Goal: Communication & Community: Participate in discussion

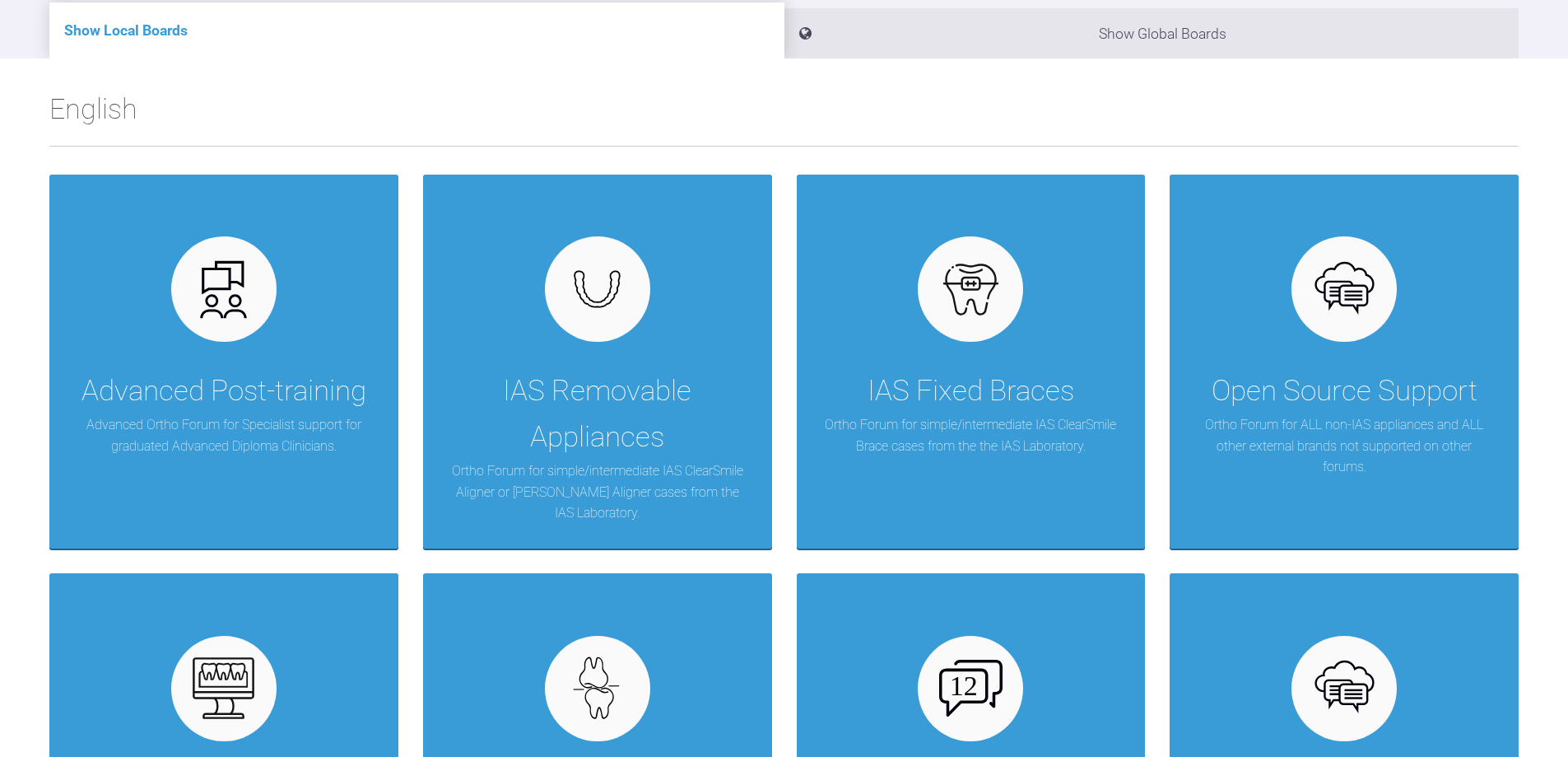
scroll to position [412, 0]
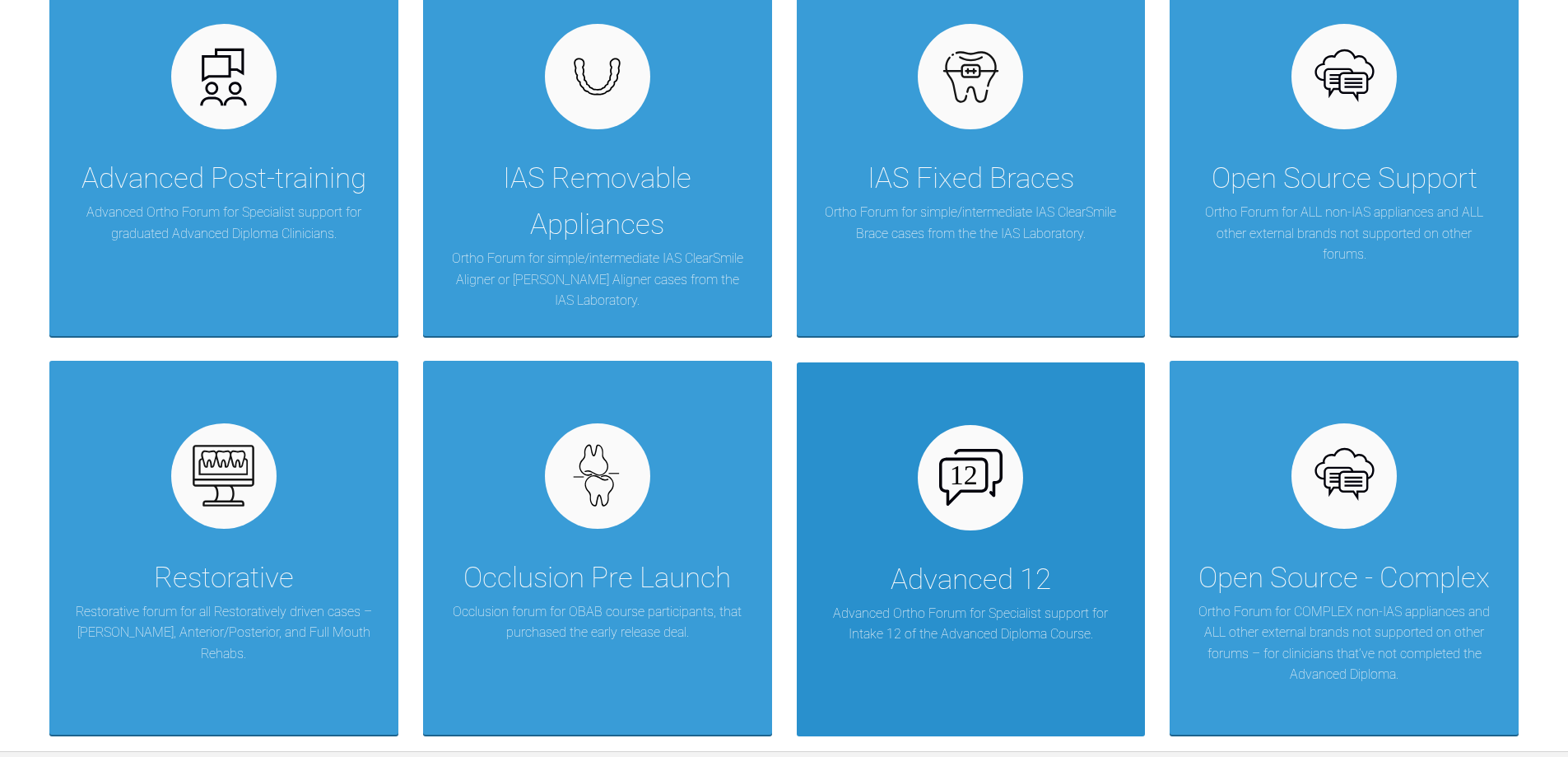
click at [964, 607] on p "Advanced Ortho Forum for Specialist support for Intake 12 of the Advanced Diplo…" at bounding box center [971, 623] width 300 height 42
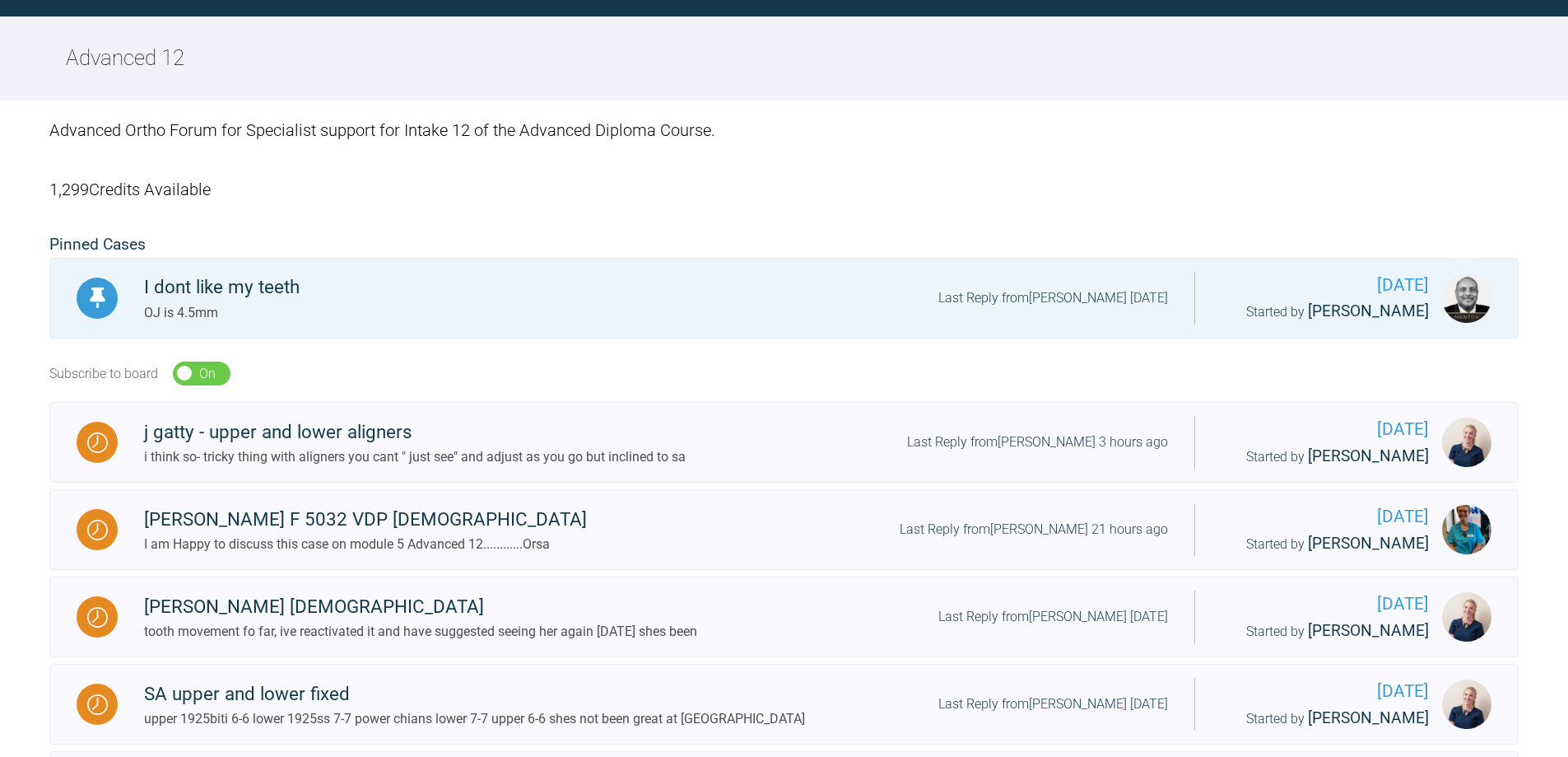
scroll to position [412, 0]
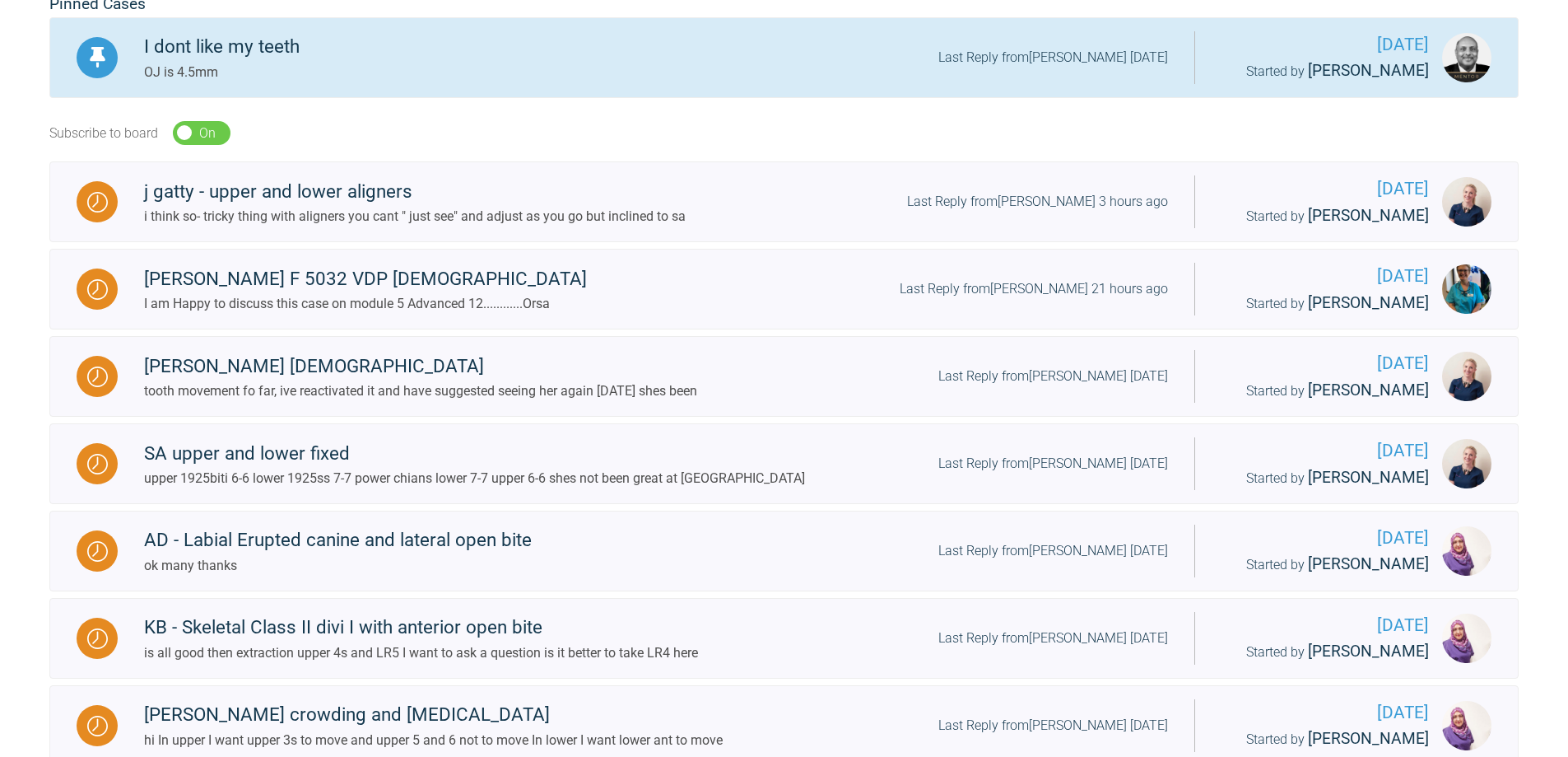
click at [683, 48] on div "I dont like my teeth OJ is 4.5mm Last Reply from [PERSON_NAME] [DATE]" at bounding box center [656, 57] width 1076 height 50
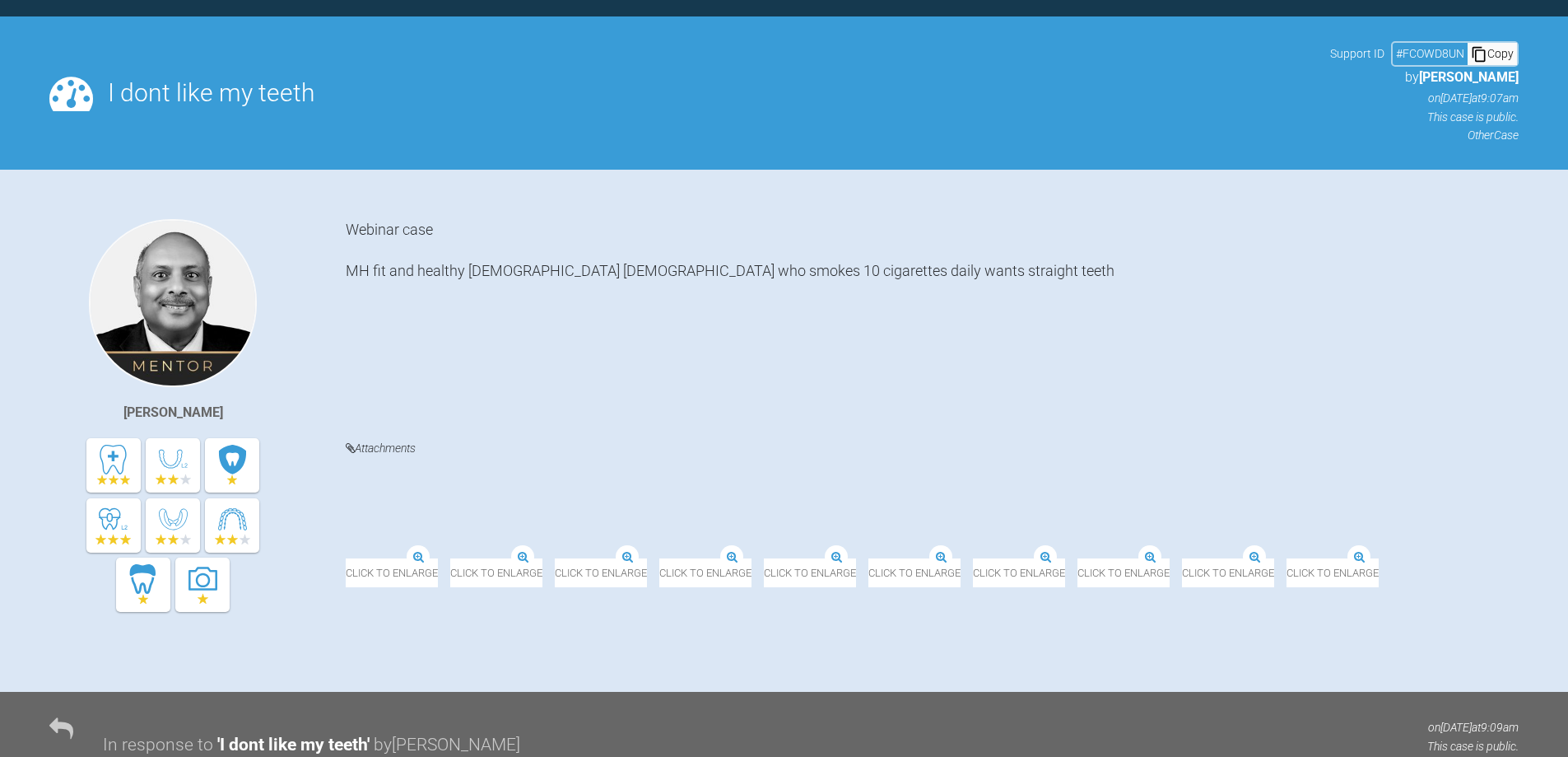
scroll to position [412, 0]
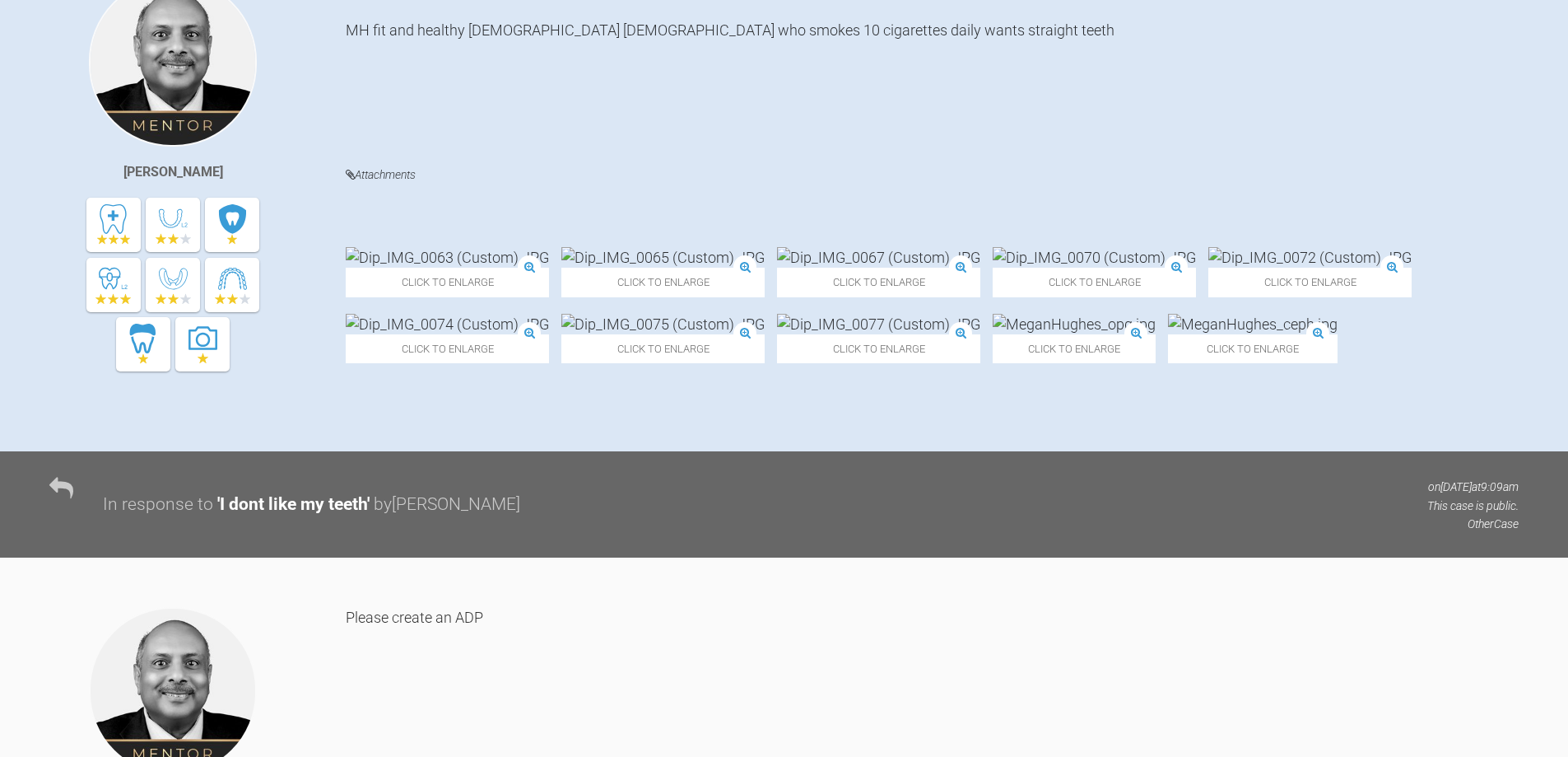
click at [992, 363] on div "Click to enlarge" at bounding box center [1074, 337] width 163 height 49
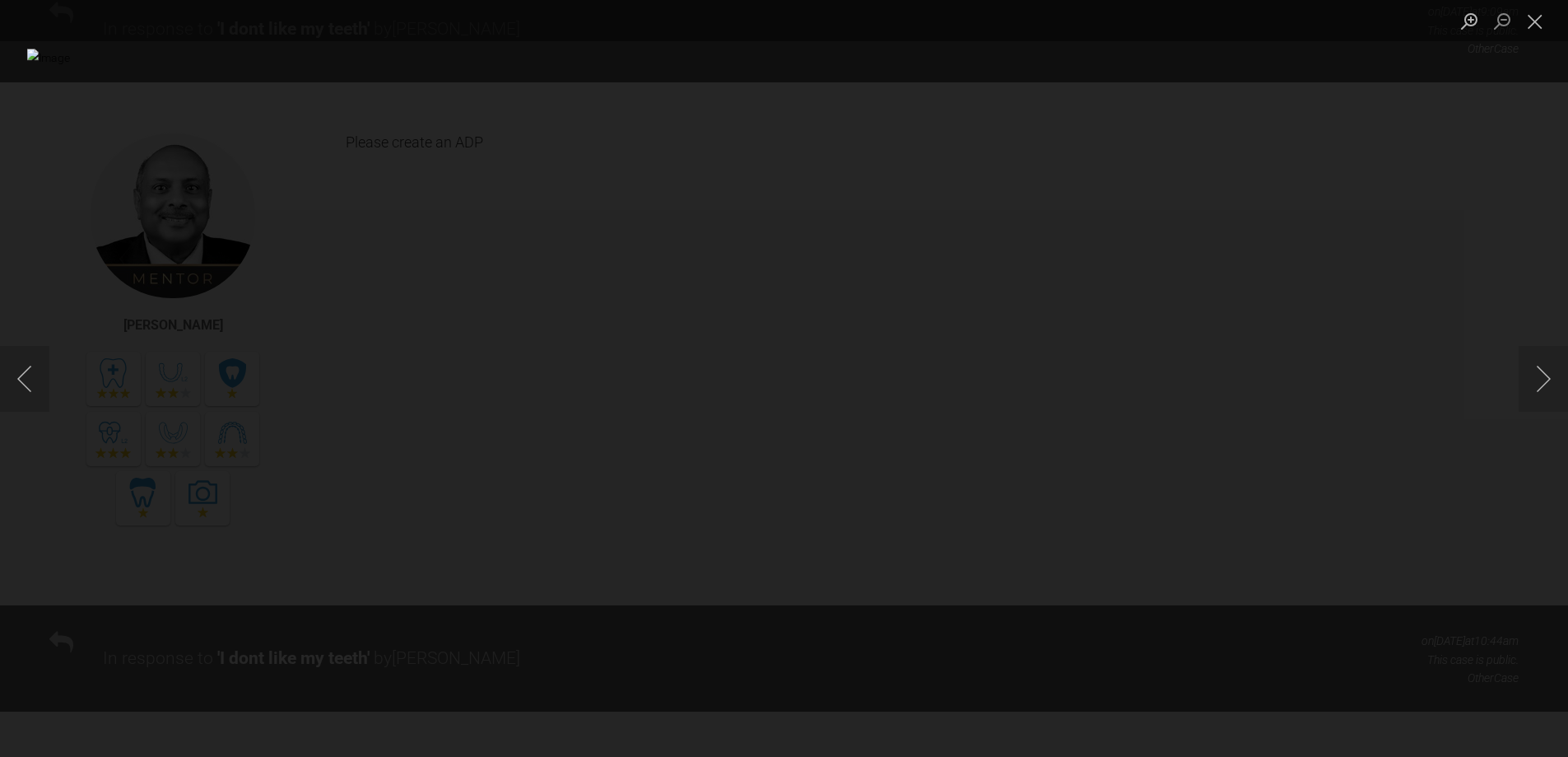
scroll to position [905, 0]
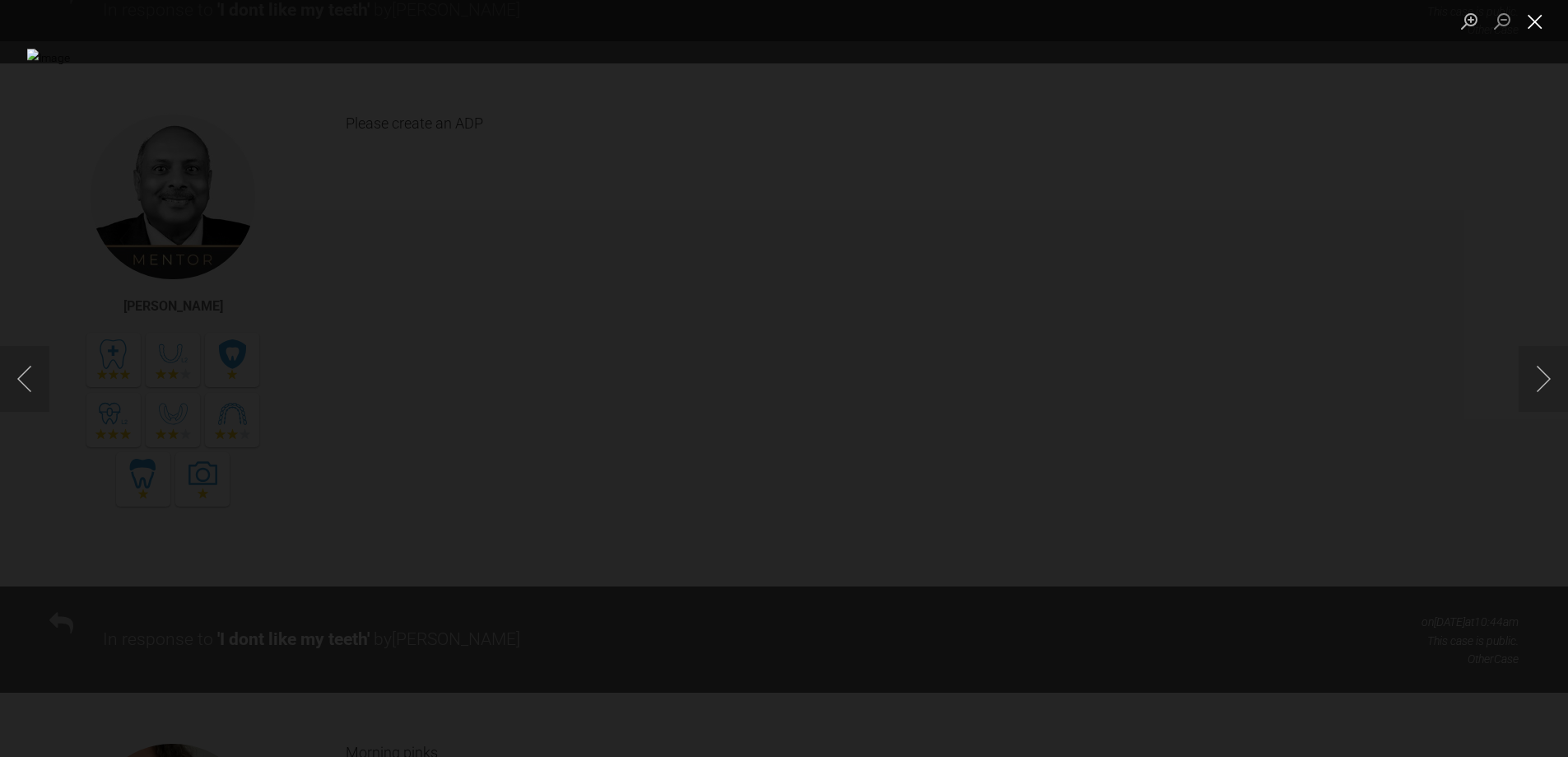
click at [1537, 15] on button "Close lightbox" at bounding box center [1535, 21] width 33 height 29
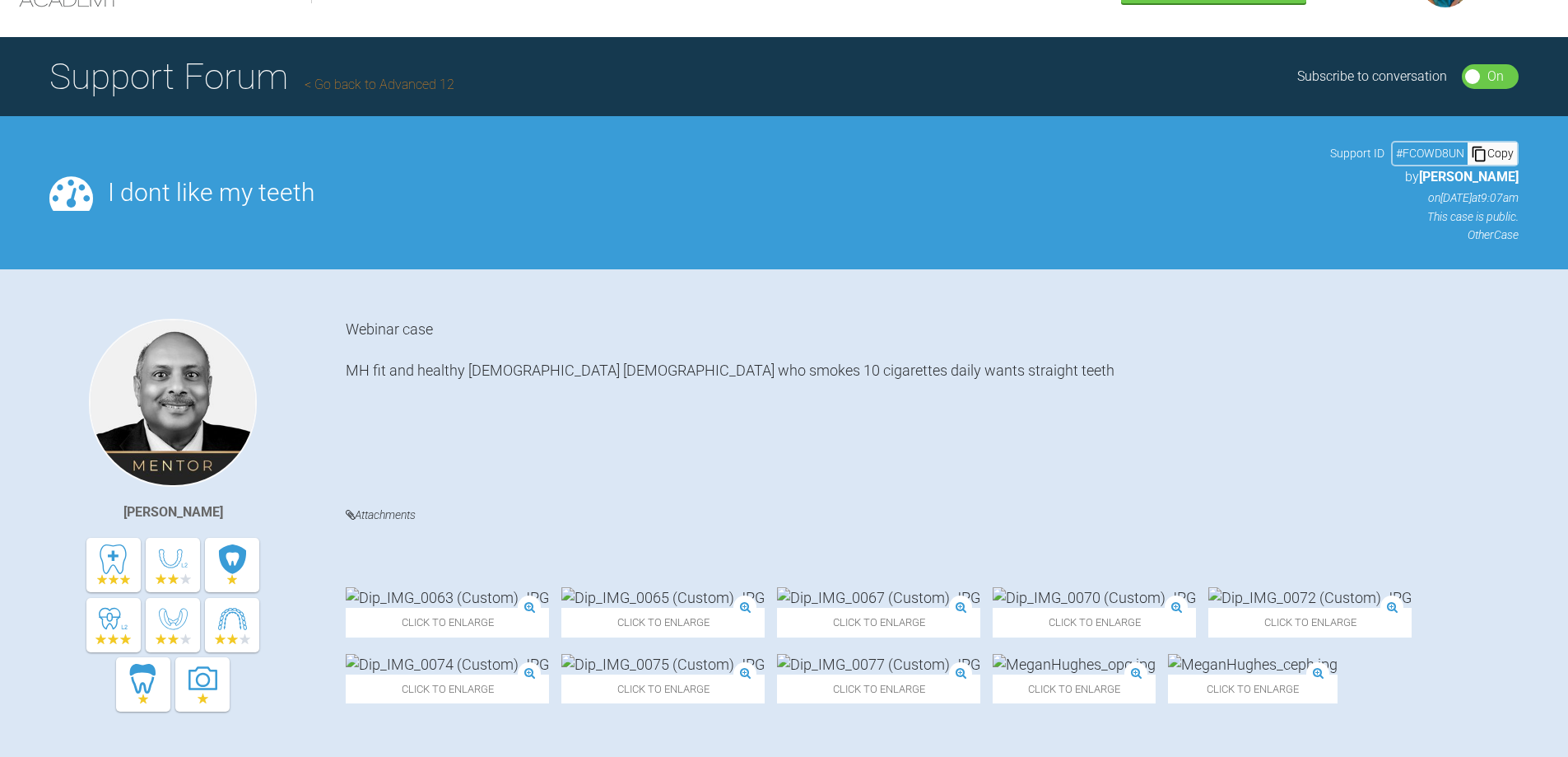
scroll to position [0, 0]
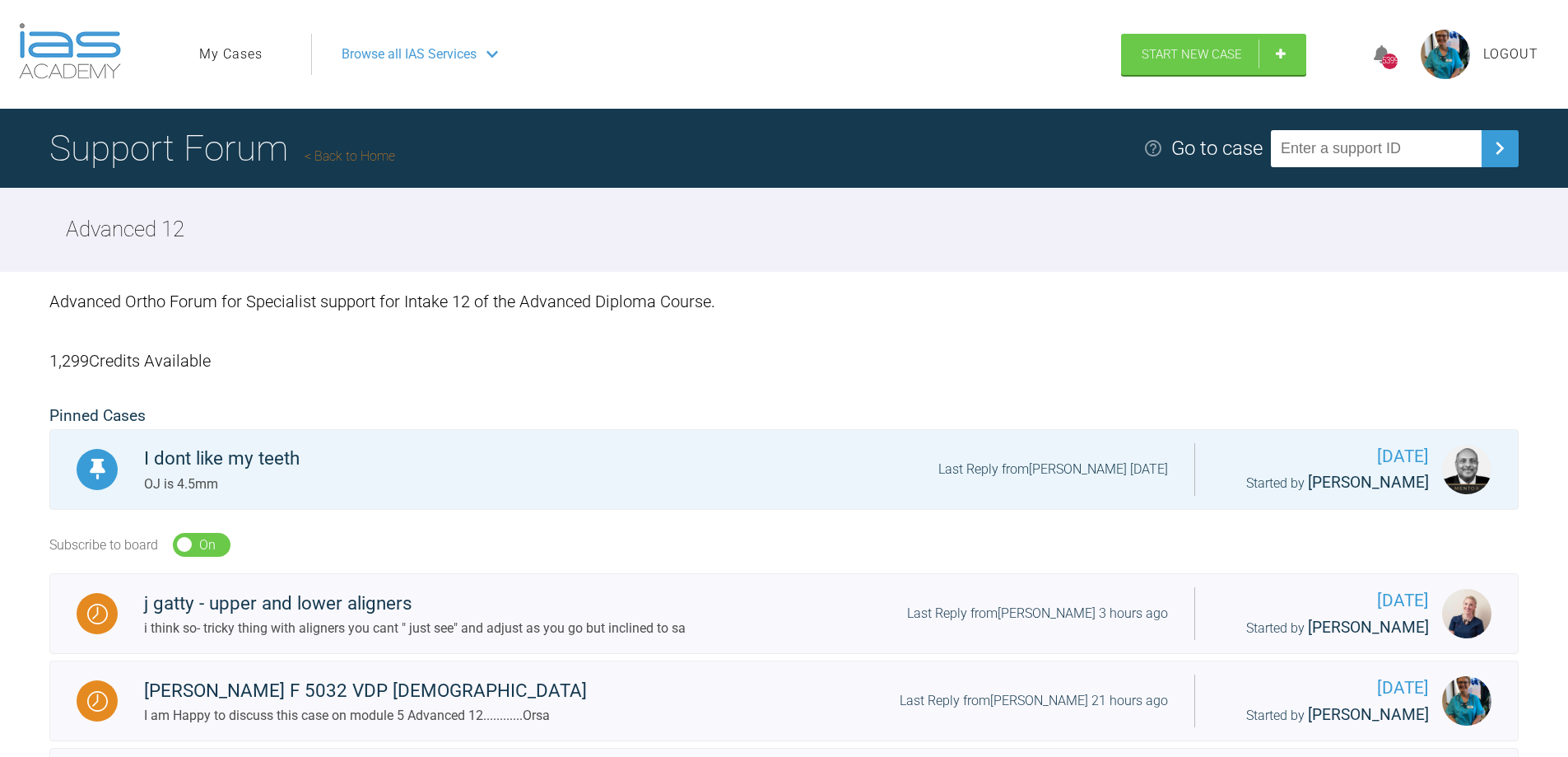
click at [242, 52] on link "My Cases" at bounding box center [230, 54] width 63 height 21
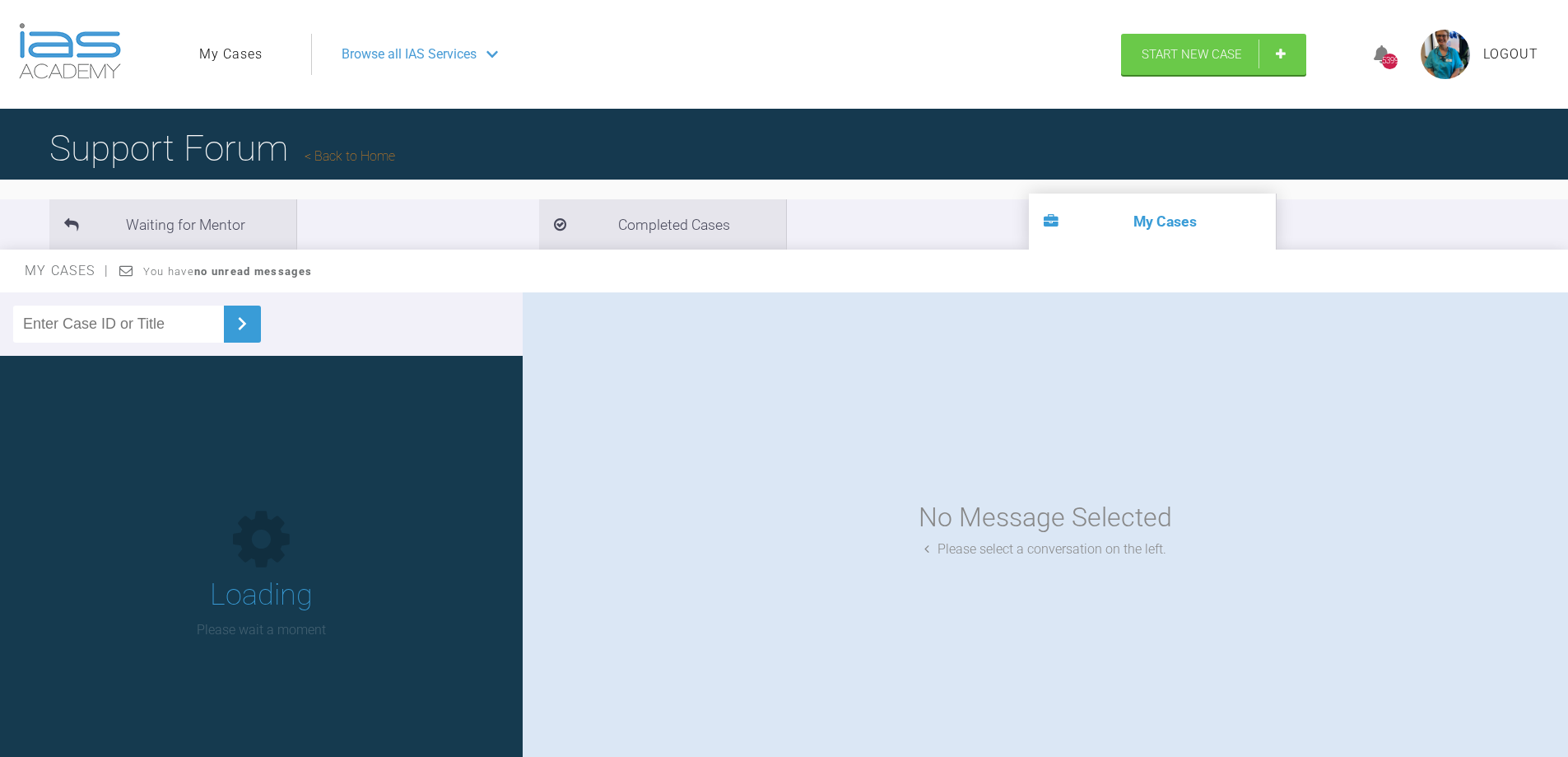
click at [242, 52] on link "My Cases" at bounding box center [230, 54] width 63 height 21
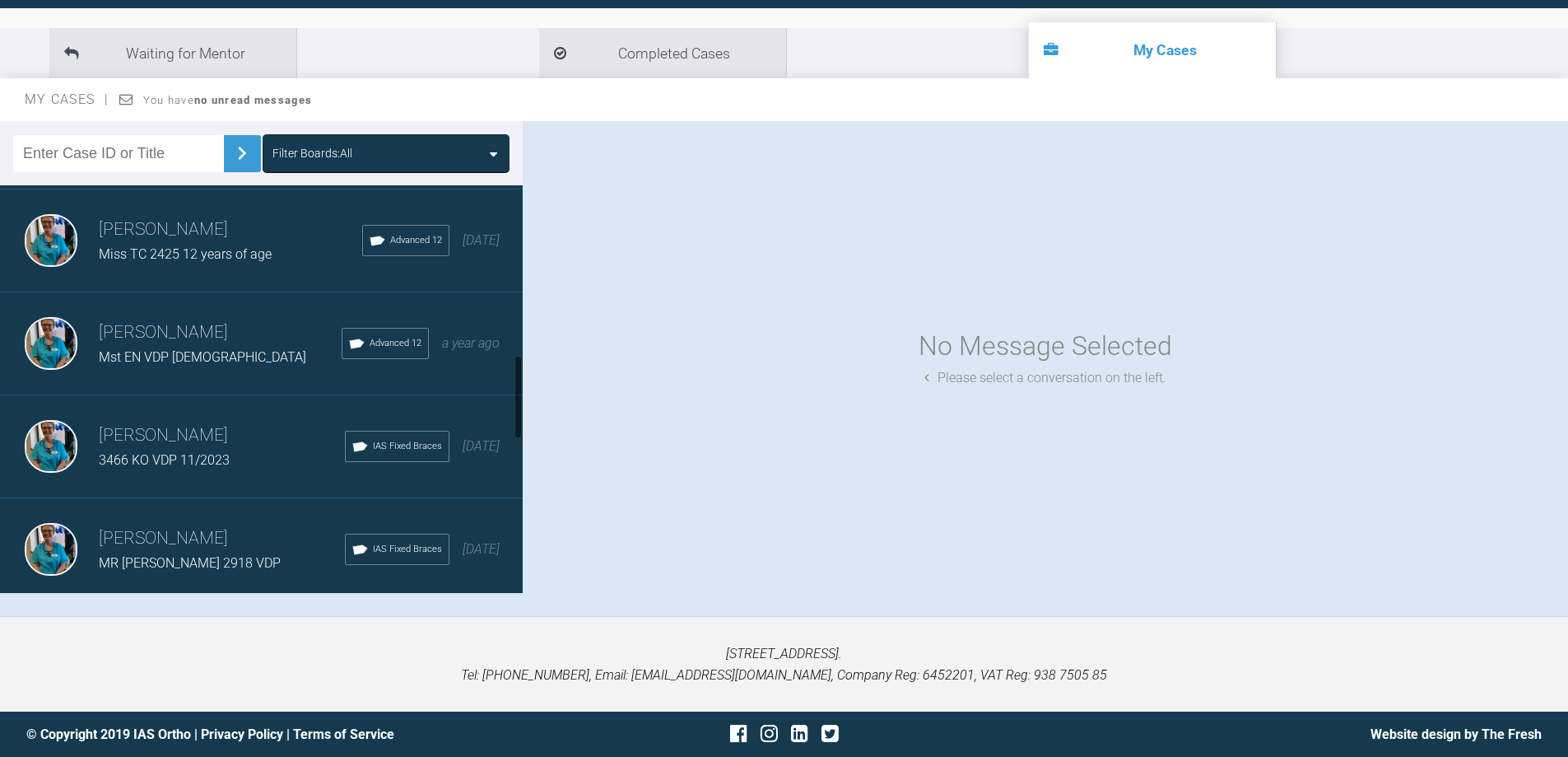
scroll to position [818, 0]
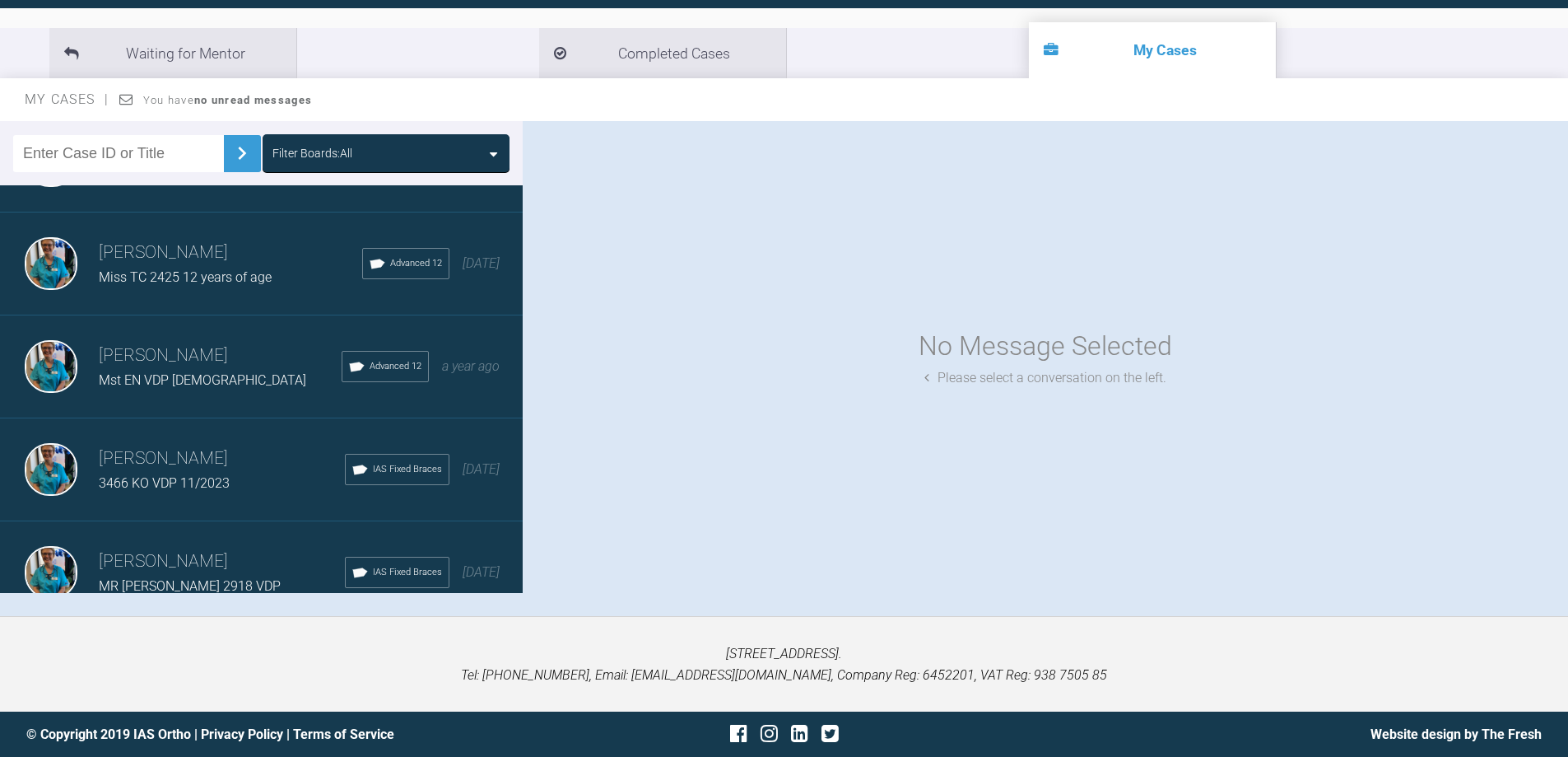
click at [493, 154] on icon at bounding box center [494, 154] width 7 height 13
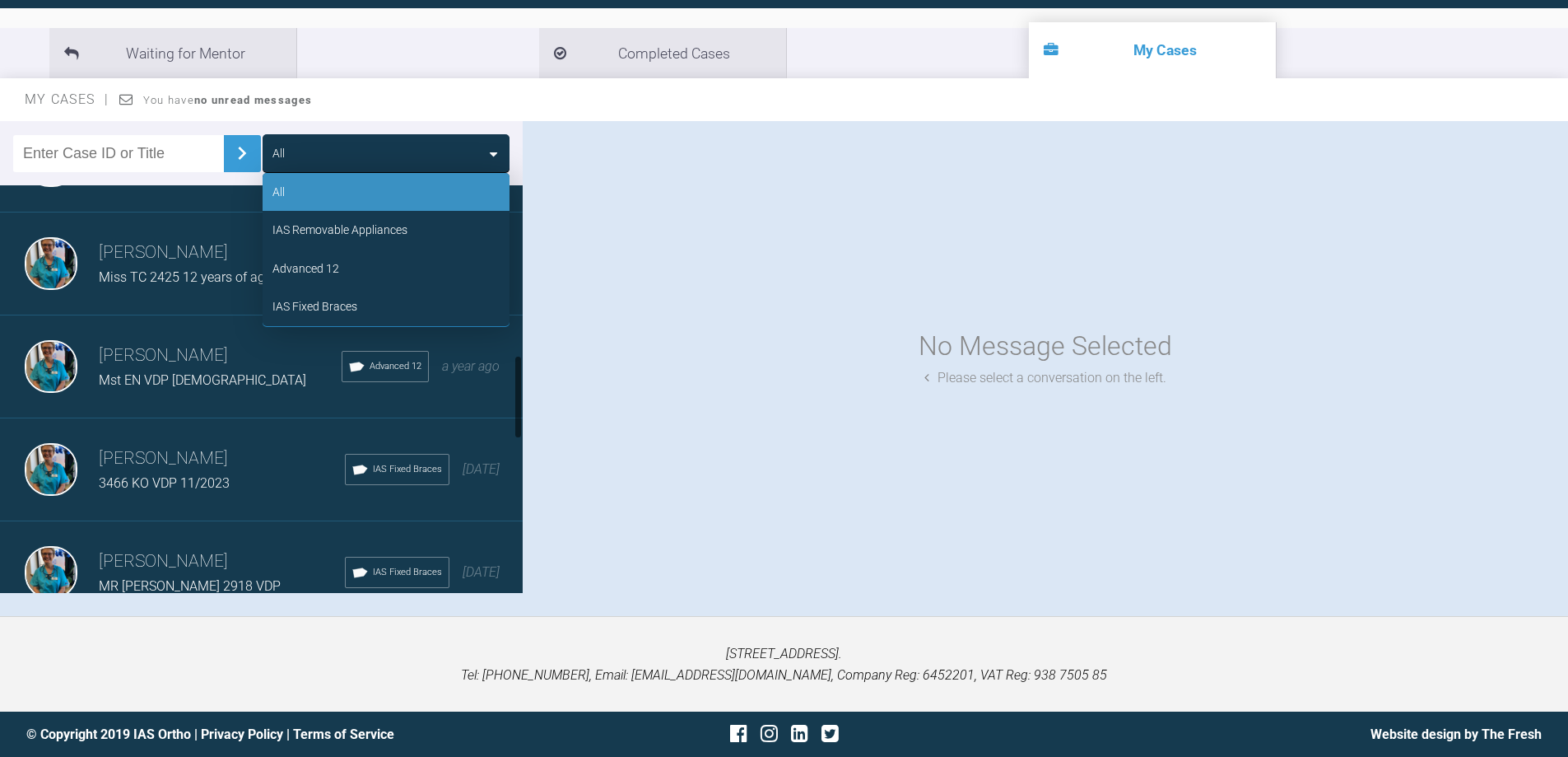
click at [322, 266] on div "Advanced 12" at bounding box center [305, 269] width 67 height 18
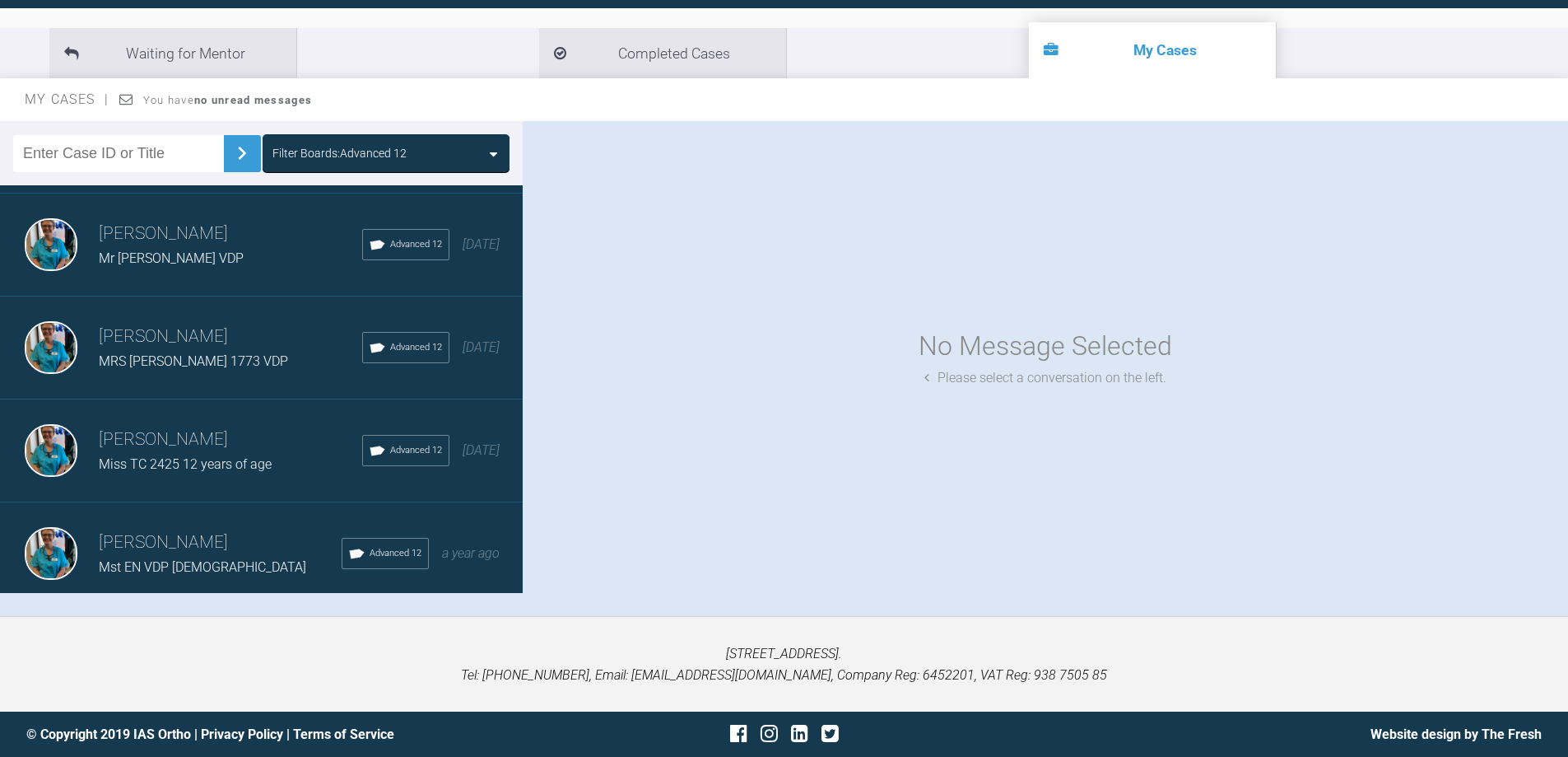
click at [50, 537] on img at bounding box center [51, 553] width 53 height 53
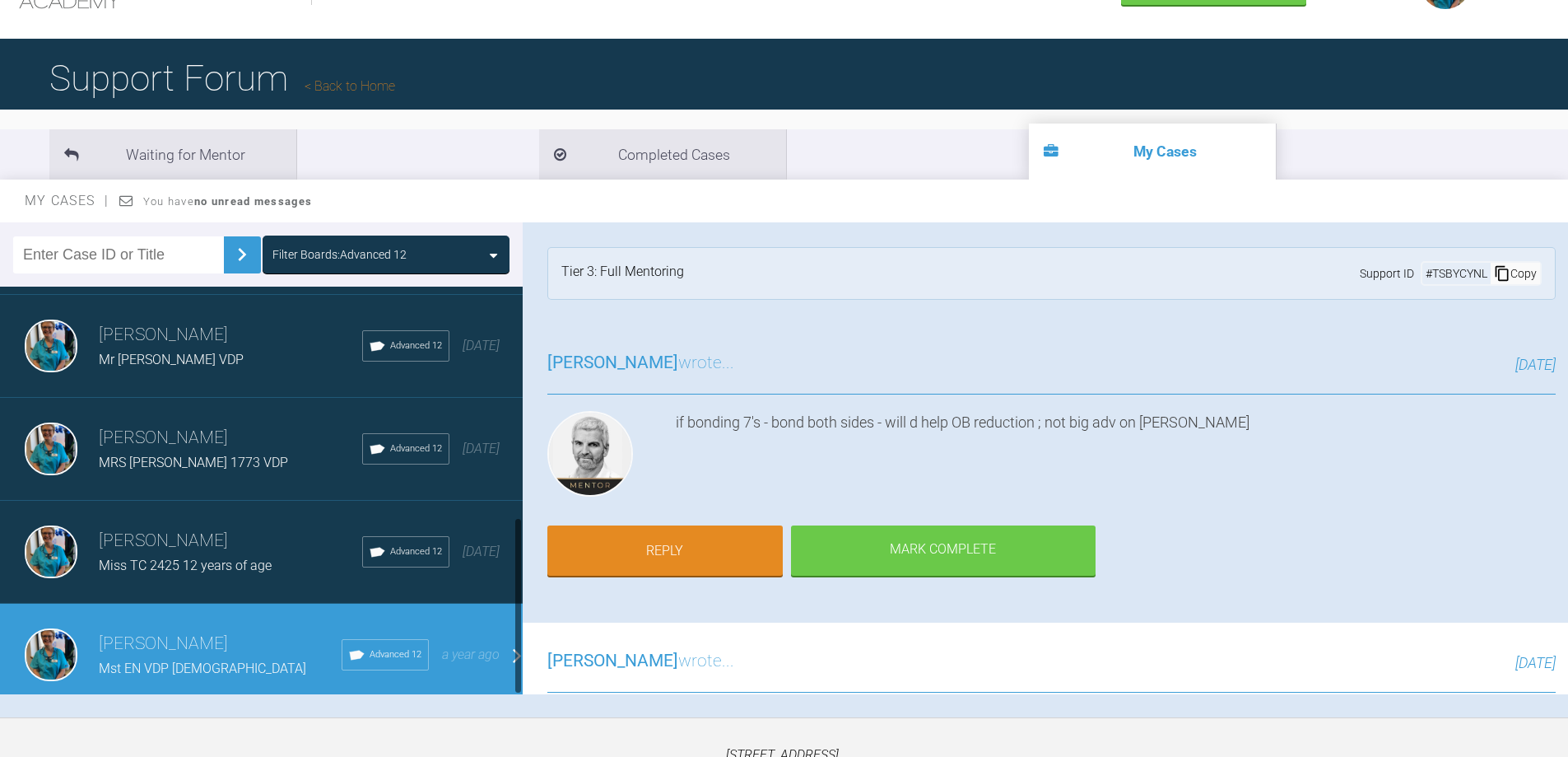
scroll to position [171, 0]
